Goal: Find specific page/section: Find specific page/section

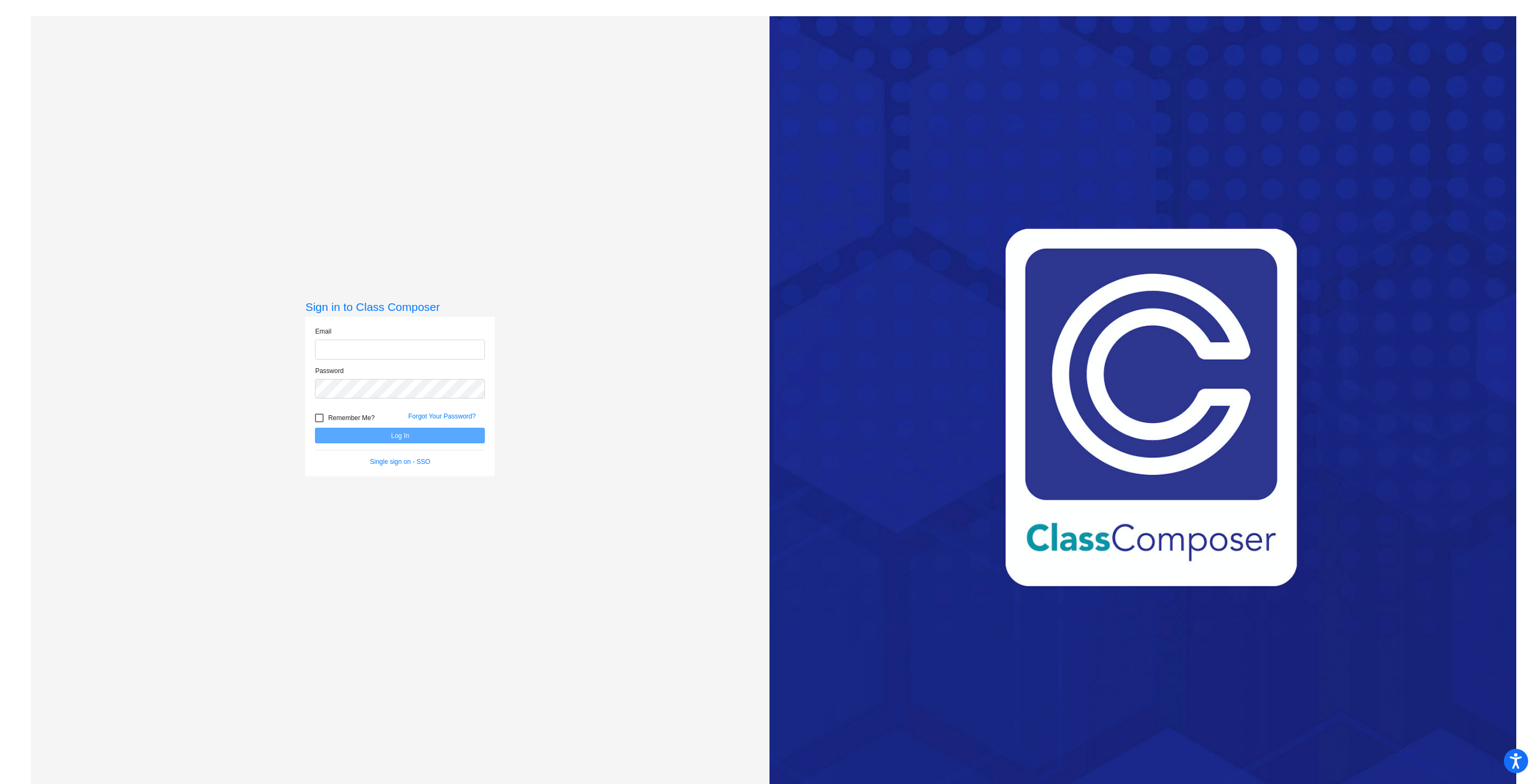
drag, startPoint x: 0, startPoint y: 0, endPoint x: 346, endPoint y: 349, distance: 491.4
click at [346, 349] on input "email" at bounding box center [399, 350] width 170 height 20
type input "[EMAIL_ADDRESS][DOMAIN_NAME]"
click at [315, 428] on button "Log In" at bounding box center [399, 435] width 170 height 16
click at [401, 434] on button "Log In" at bounding box center [399, 435] width 170 height 16
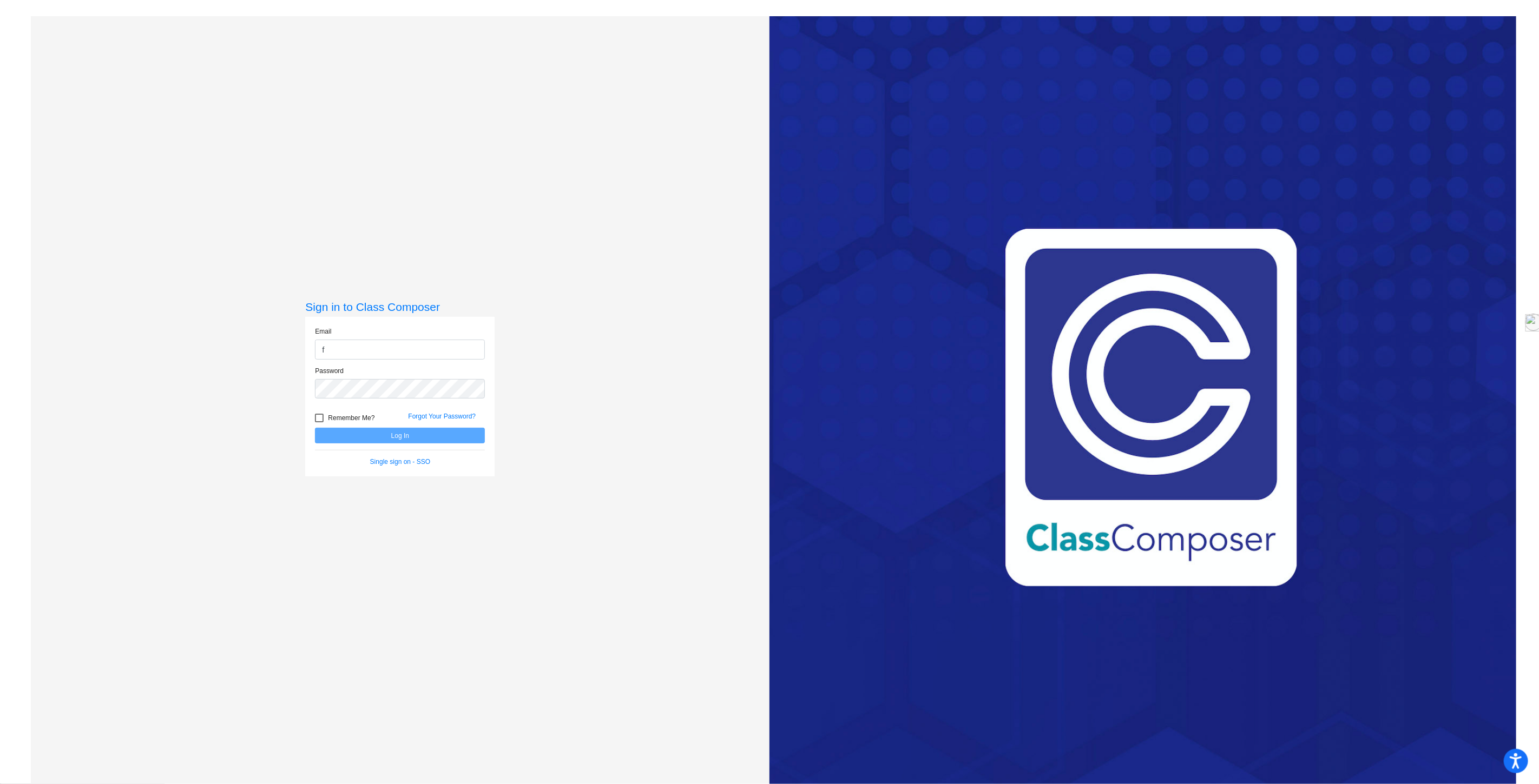
type input "[EMAIL_ADDRESS][DOMAIN_NAME]"
click at [315, 428] on button "Log In" at bounding box center [399, 435] width 170 height 16
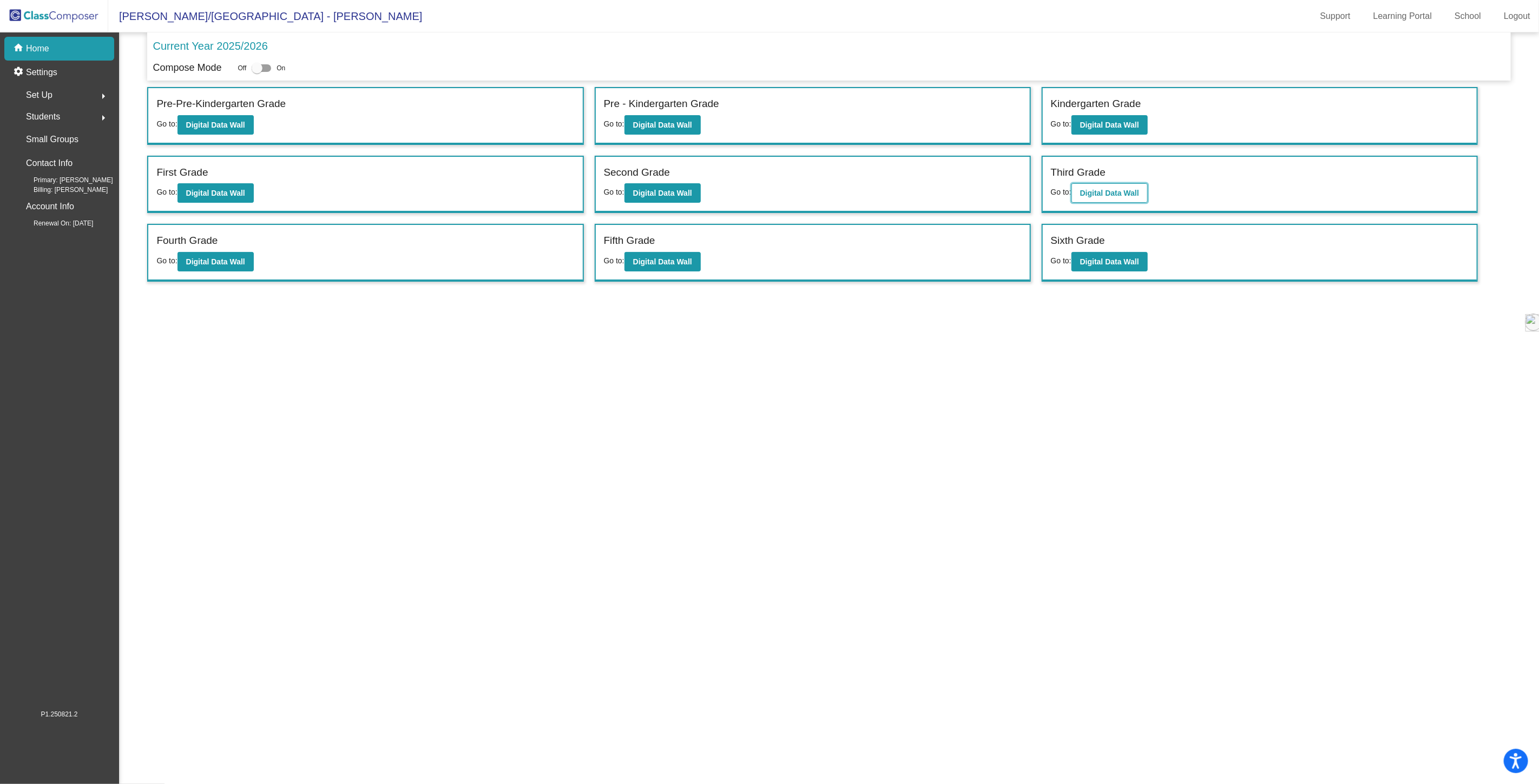
click at [1094, 191] on b "Digital Data Wall" at bounding box center [1109, 193] width 59 height 9
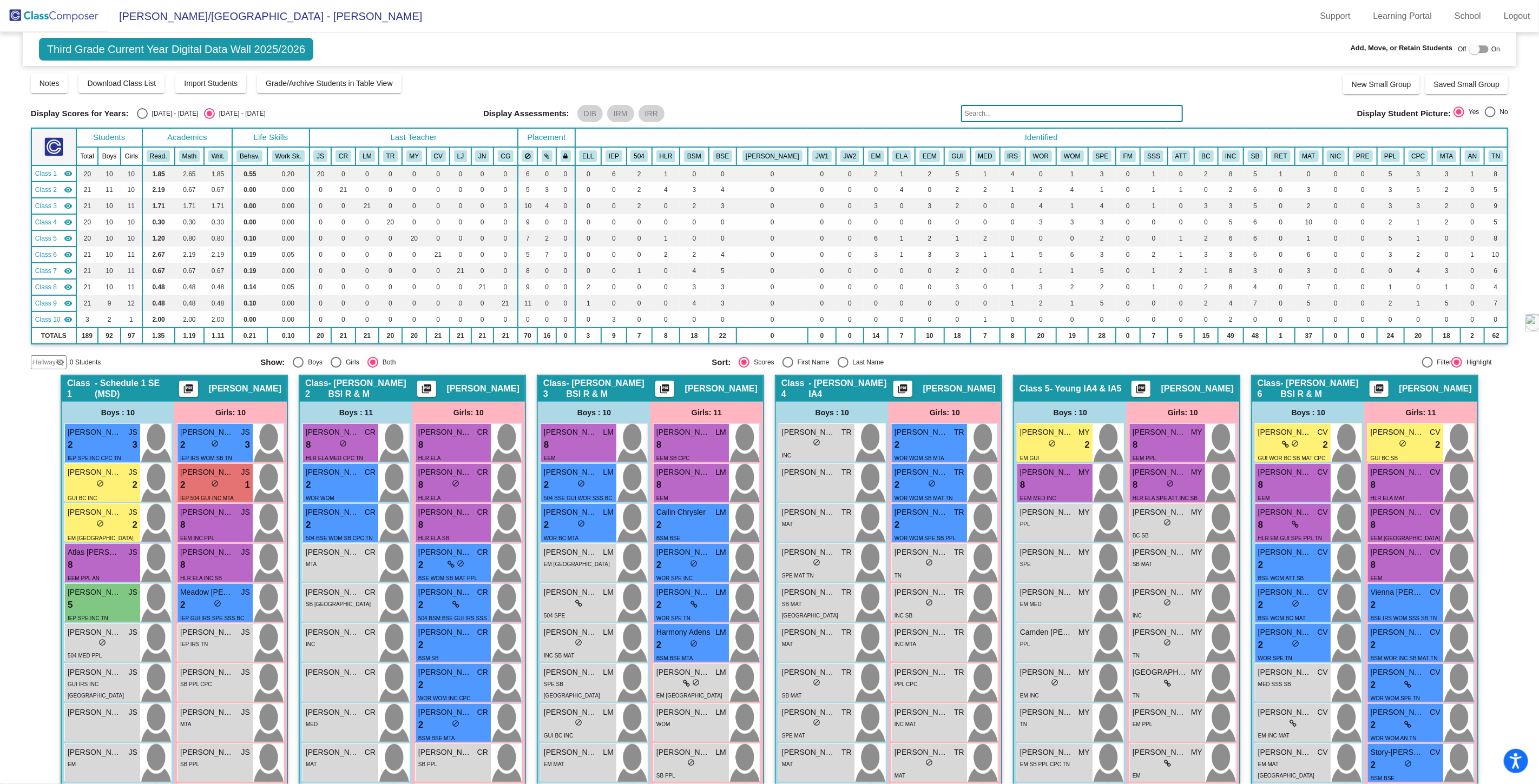
click at [39, 18] on img at bounding box center [54, 16] width 108 height 32
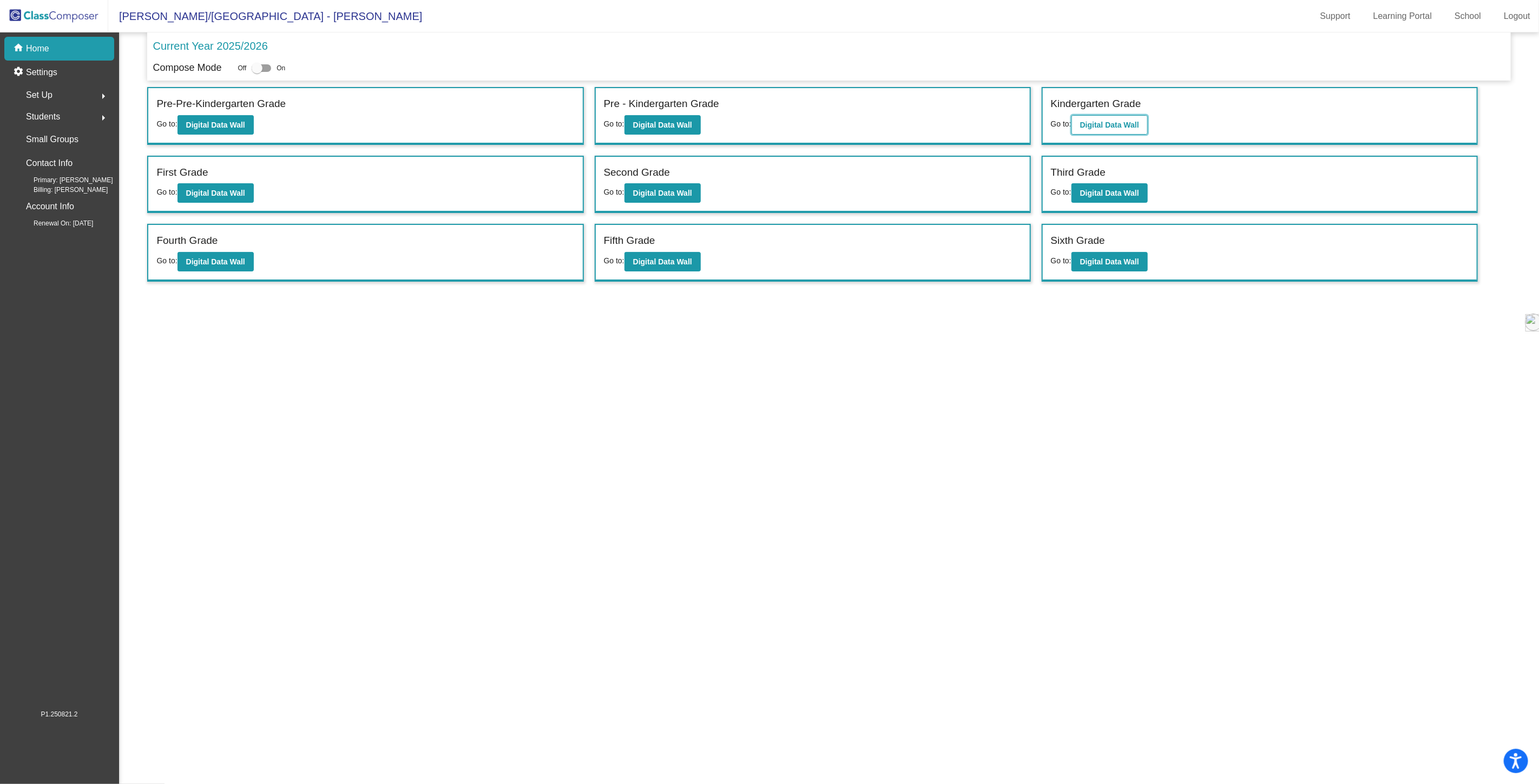
click at [1100, 121] on b "Digital Data Wall" at bounding box center [1109, 125] width 59 height 9
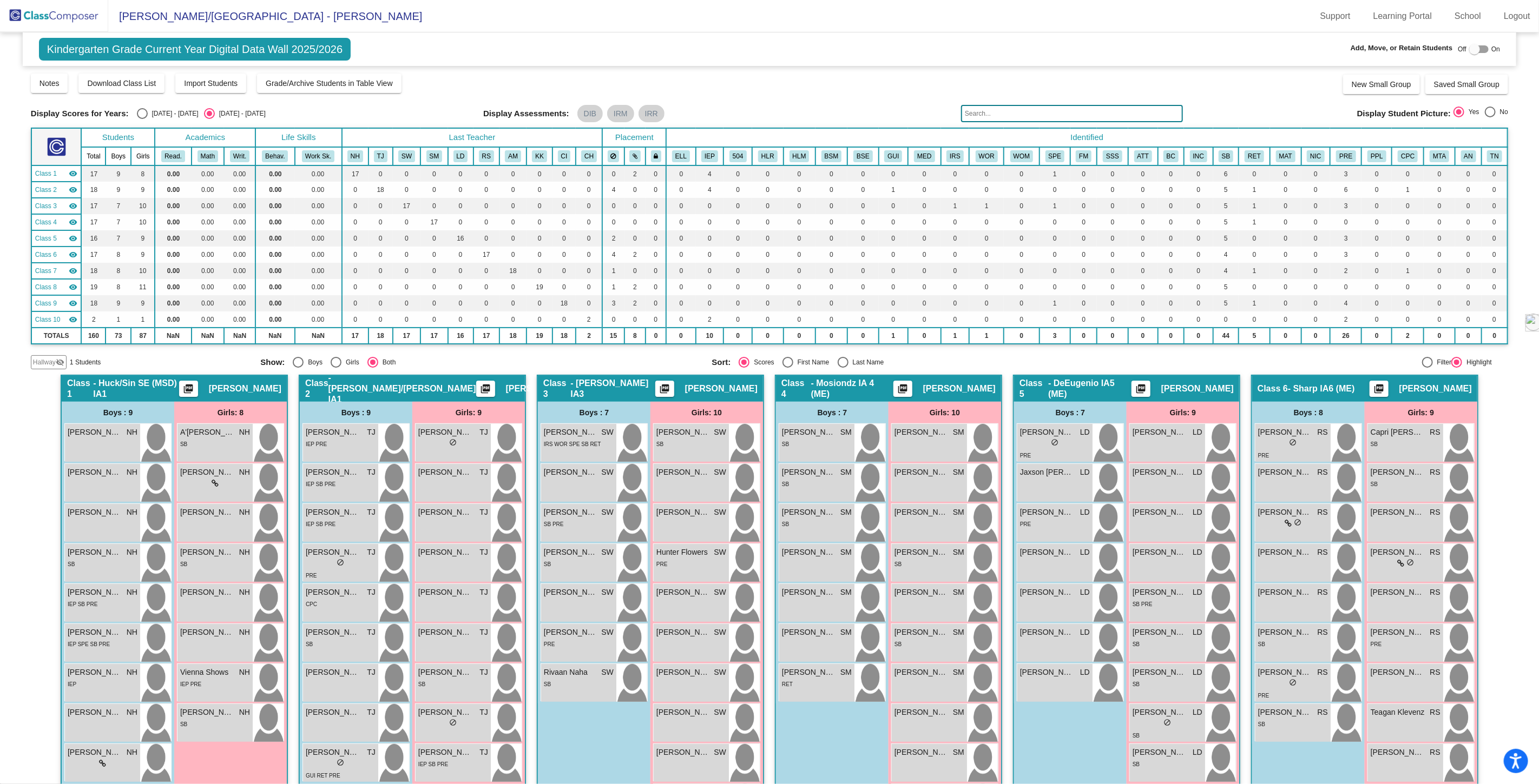
click at [44, 361] on span "Hallway" at bounding box center [44, 362] width 23 height 10
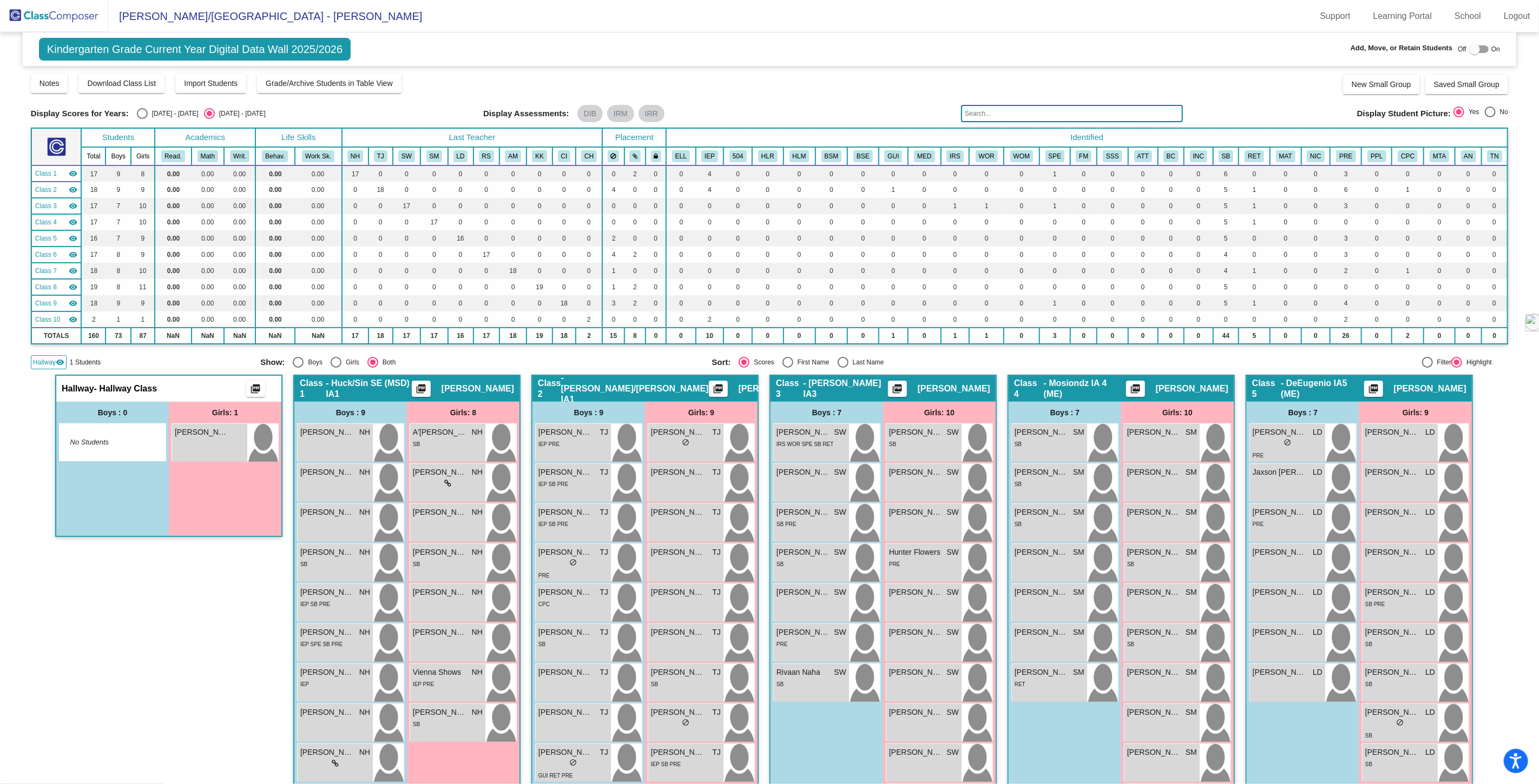
click at [58, 16] on img at bounding box center [54, 16] width 108 height 32
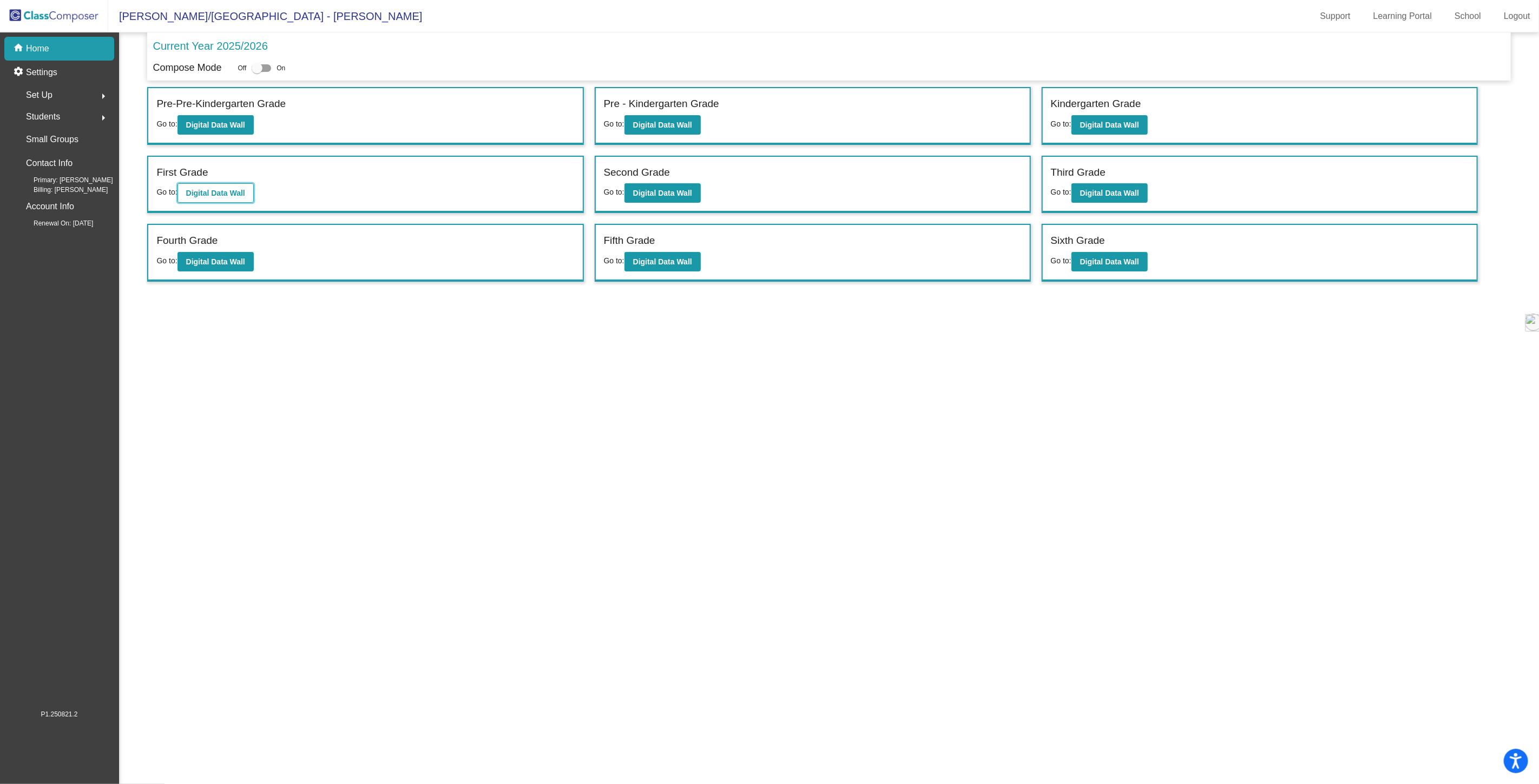
click at [215, 192] on b "Digital Data Wall" at bounding box center [215, 193] width 59 height 9
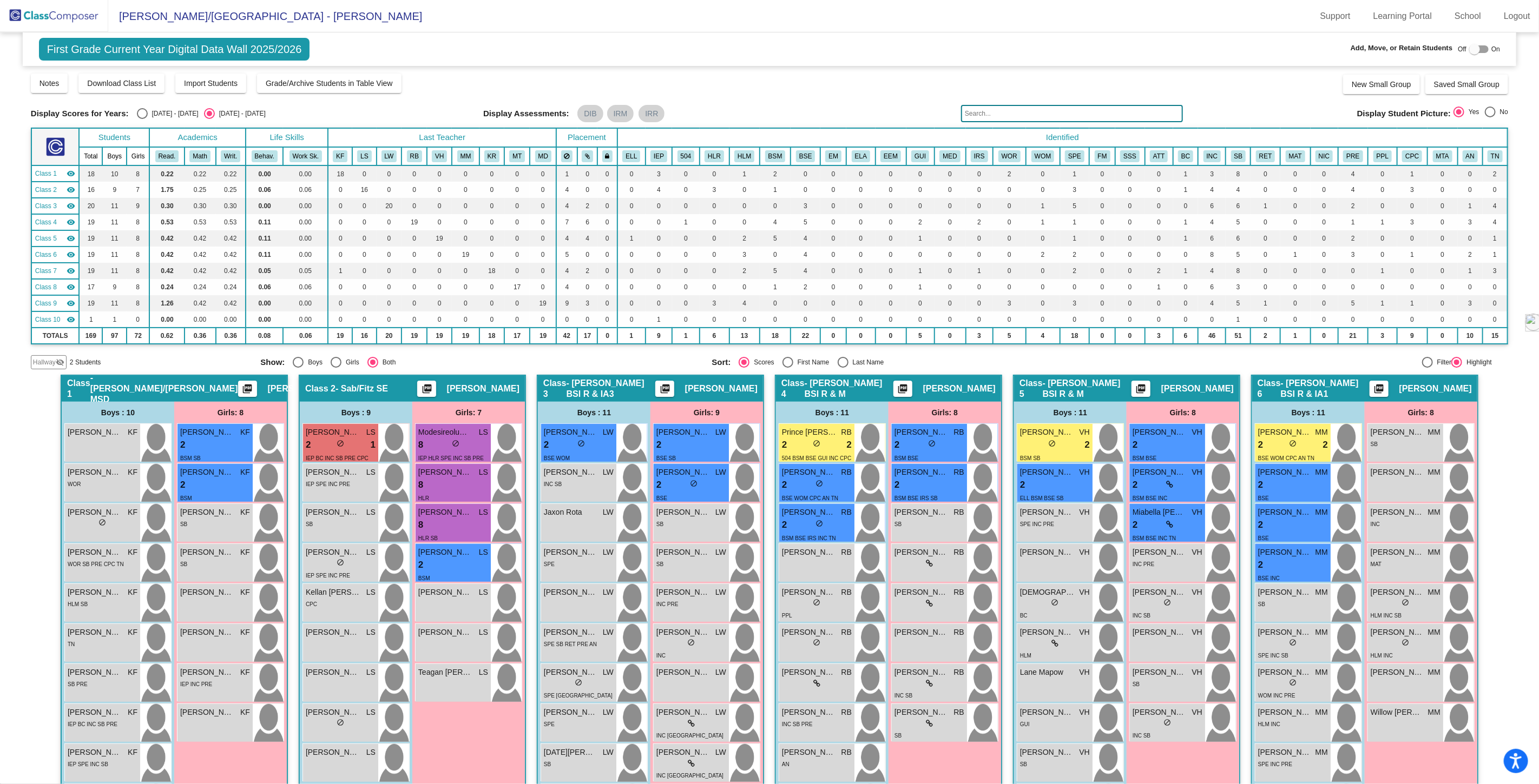
click at [38, 357] on span "Hallway" at bounding box center [44, 362] width 23 height 10
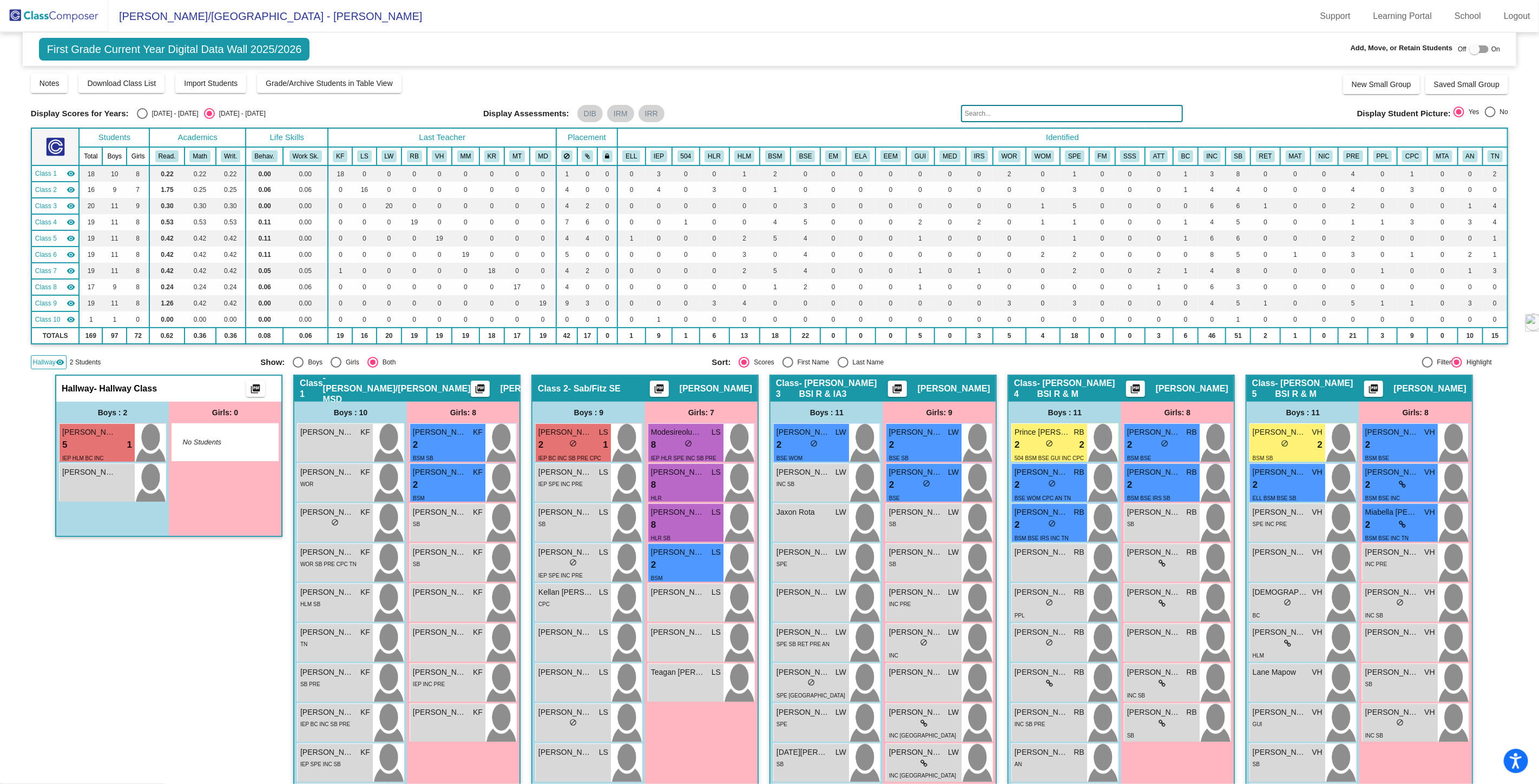
click at [66, 13] on img at bounding box center [54, 16] width 108 height 32
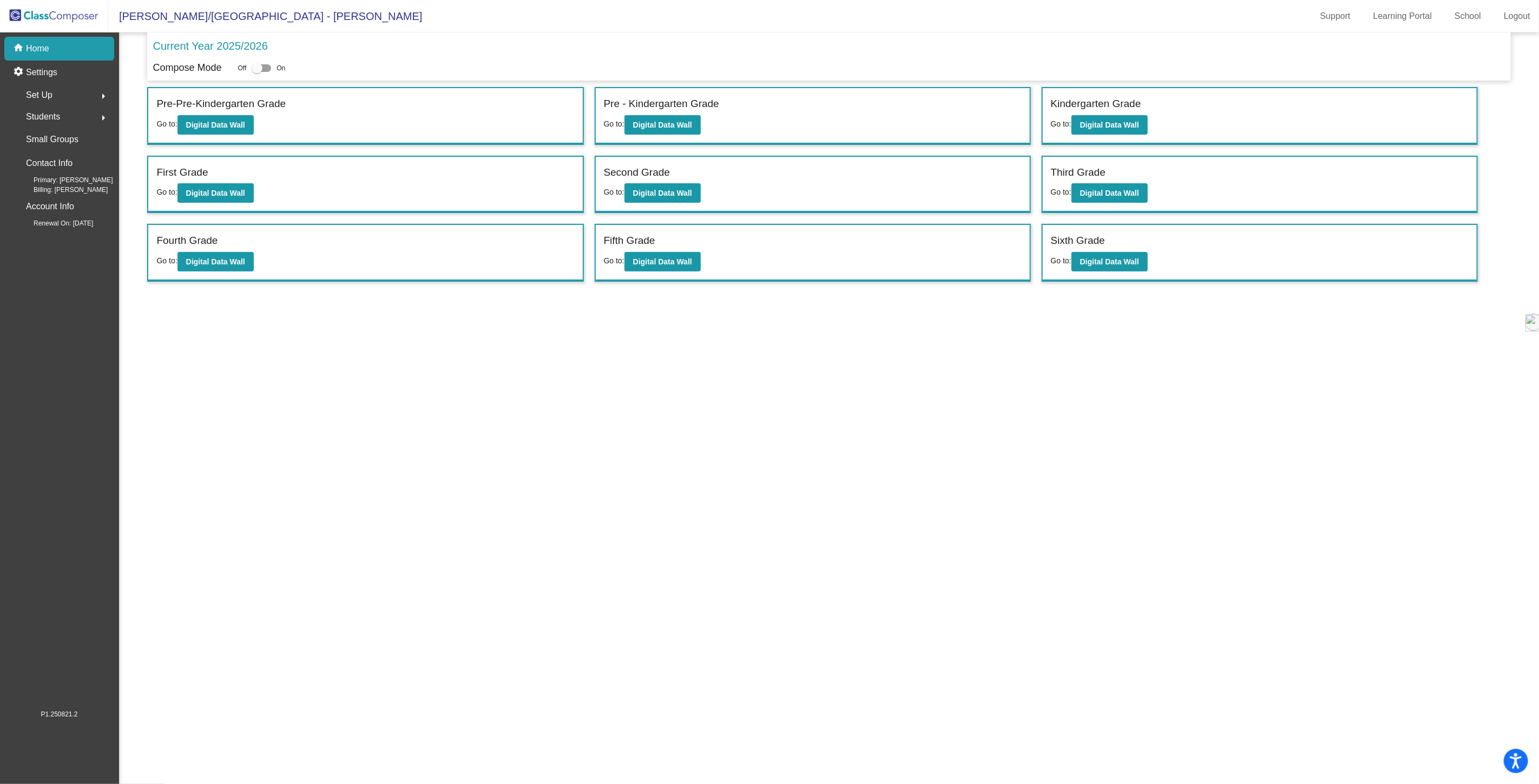
click at [98, 116] on mat-icon "arrow_right" at bounding box center [103, 118] width 13 height 13
click at [59, 156] on div "Hallway" at bounding box center [38, 163] width 54 height 24
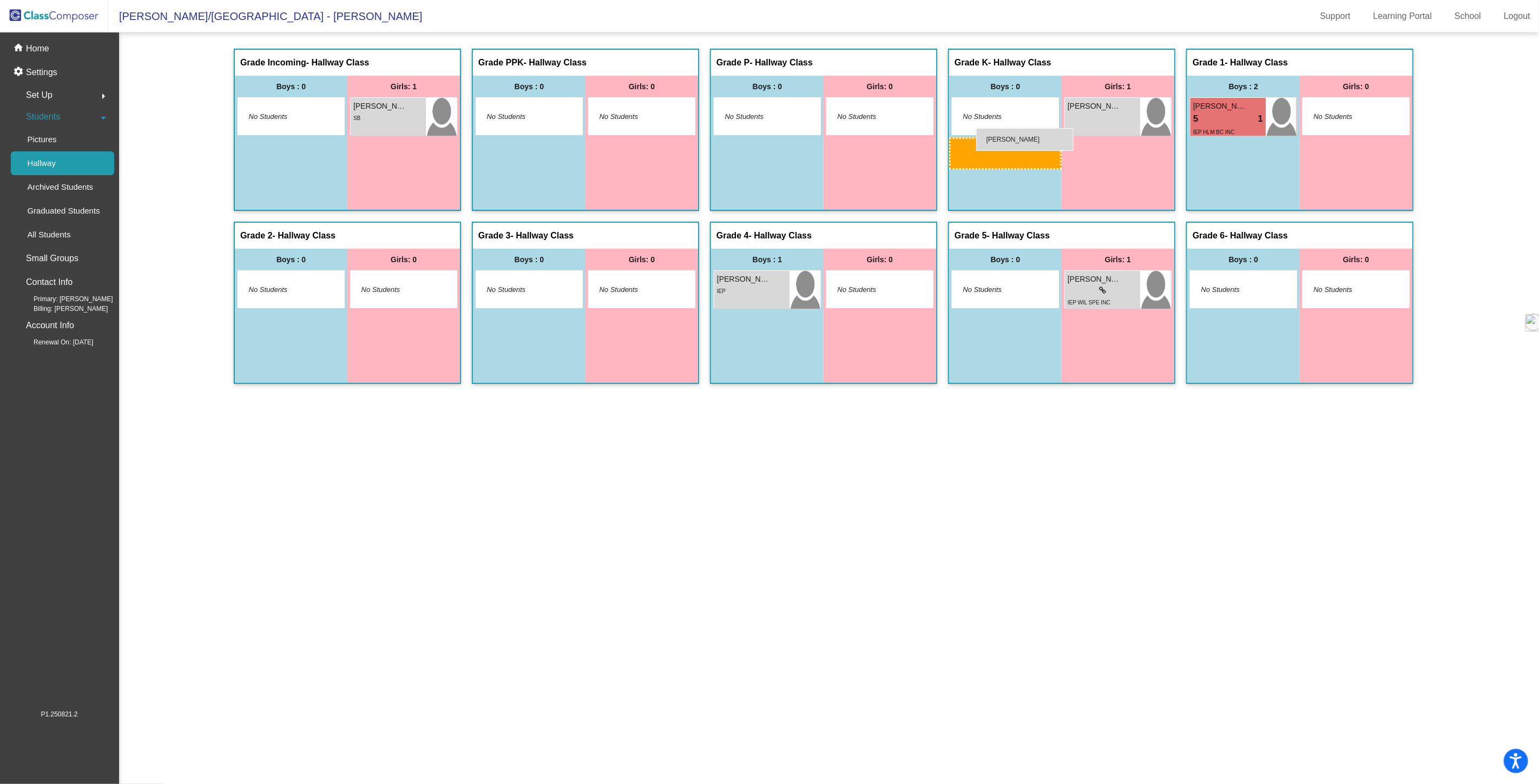
drag, startPoint x: 1230, startPoint y: 152, endPoint x: 972, endPoint y: 136, distance: 258.5
